Goal: Find specific page/section: Find specific page/section

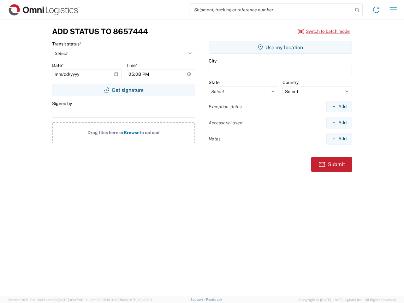
click at [271, 10] on input "search" at bounding box center [271, 10] width 164 height 12
click at [357, 10] on icon at bounding box center [357, 10] width 9 height 9
click at [376, 10] on icon at bounding box center [376, 10] width 10 height 10
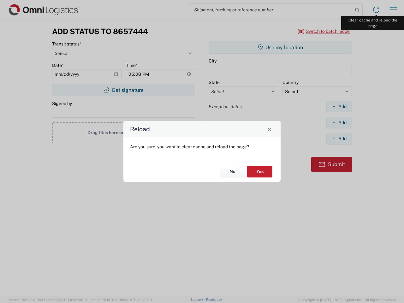
click at [393, 10] on div "Reload Are you sure, you want to clear cache and reload the page? No Yes" at bounding box center [202, 151] width 404 height 303
click at [324, 31] on div "Reload Are you sure, you want to clear cache and reload the page? No Yes" at bounding box center [202, 151] width 404 height 303
click at [123, 90] on div "Reload Are you sure, you want to clear cache and reload the page? No Yes" at bounding box center [202, 151] width 404 height 303
click at [280, 47] on div "Reload Are you sure, you want to clear cache and reload the page? No Yes" at bounding box center [202, 151] width 404 height 303
click at [339, 106] on div "Reload Are you sure, you want to clear cache and reload the page? No Yes" at bounding box center [202, 151] width 404 height 303
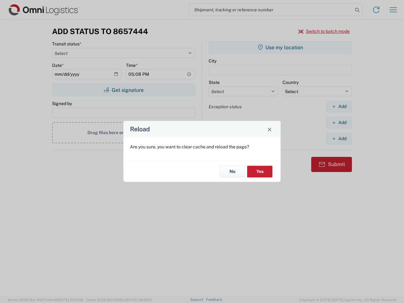
click at [339, 123] on div "Reload Are you sure, you want to clear cache and reload the page? No Yes" at bounding box center [202, 151] width 404 height 303
click at [339, 139] on div "Reload Are you sure, you want to clear cache and reload the page? No Yes" at bounding box center [202, 151] width 404 height 303
